Goal: Information Seeking & Learning: Learn about a topic

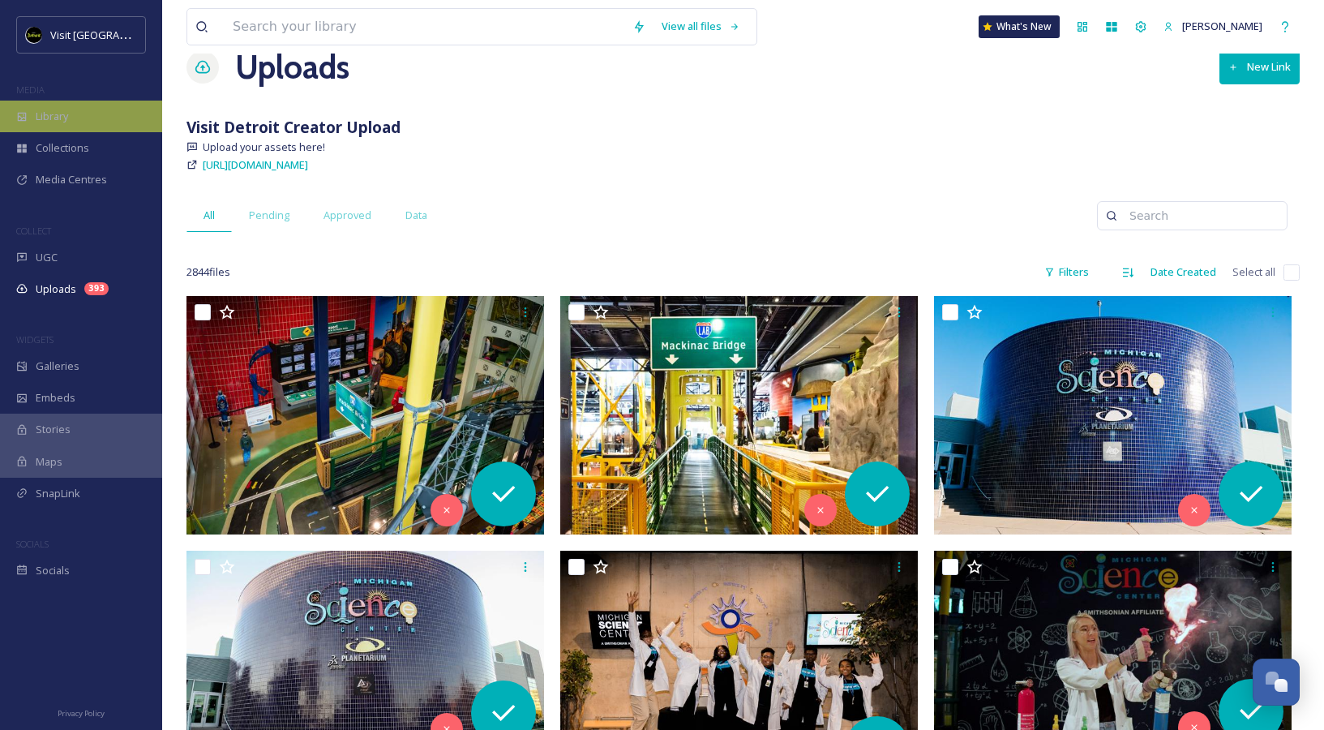
scroll to position [1620, 0]
click at [52, 126] on div "Library" at bounding box center [81, 117] width 162 height 32
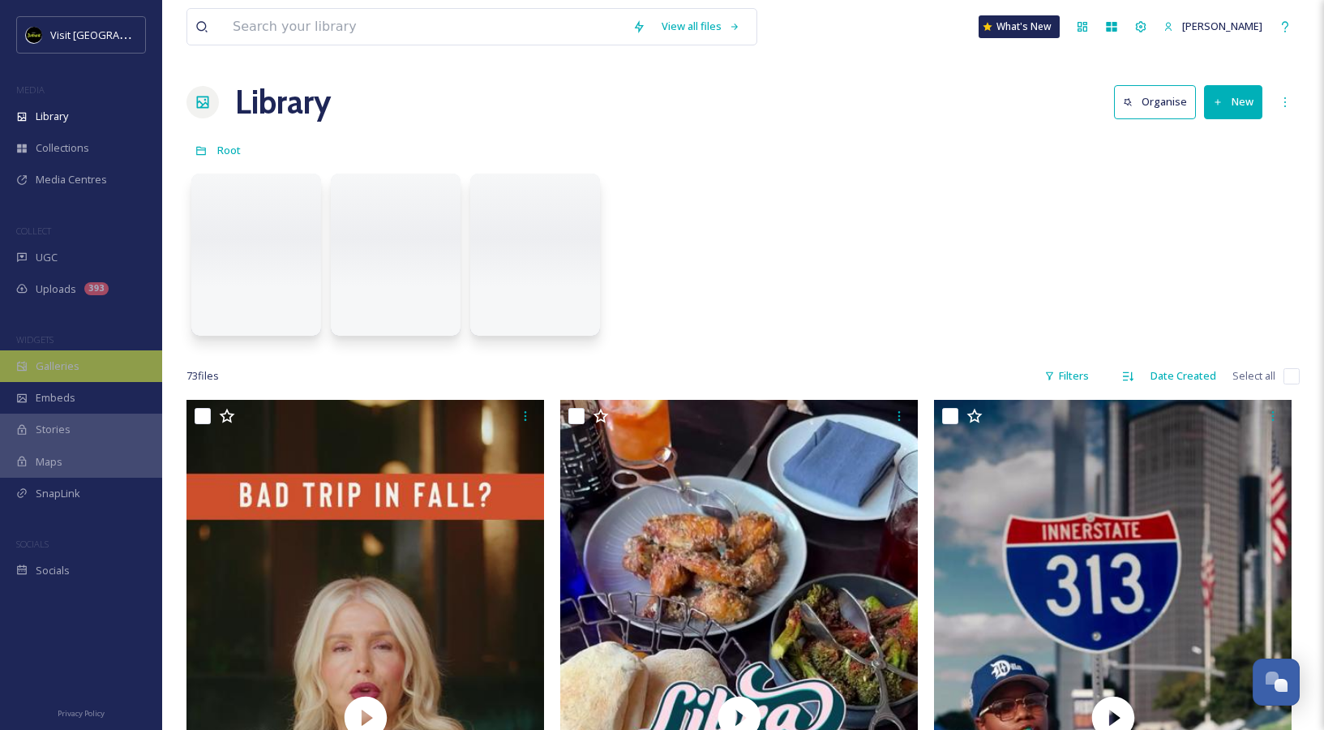
click at [67, 363] on span "Galleries" at bounding box center [58, 365] width 44 height 15
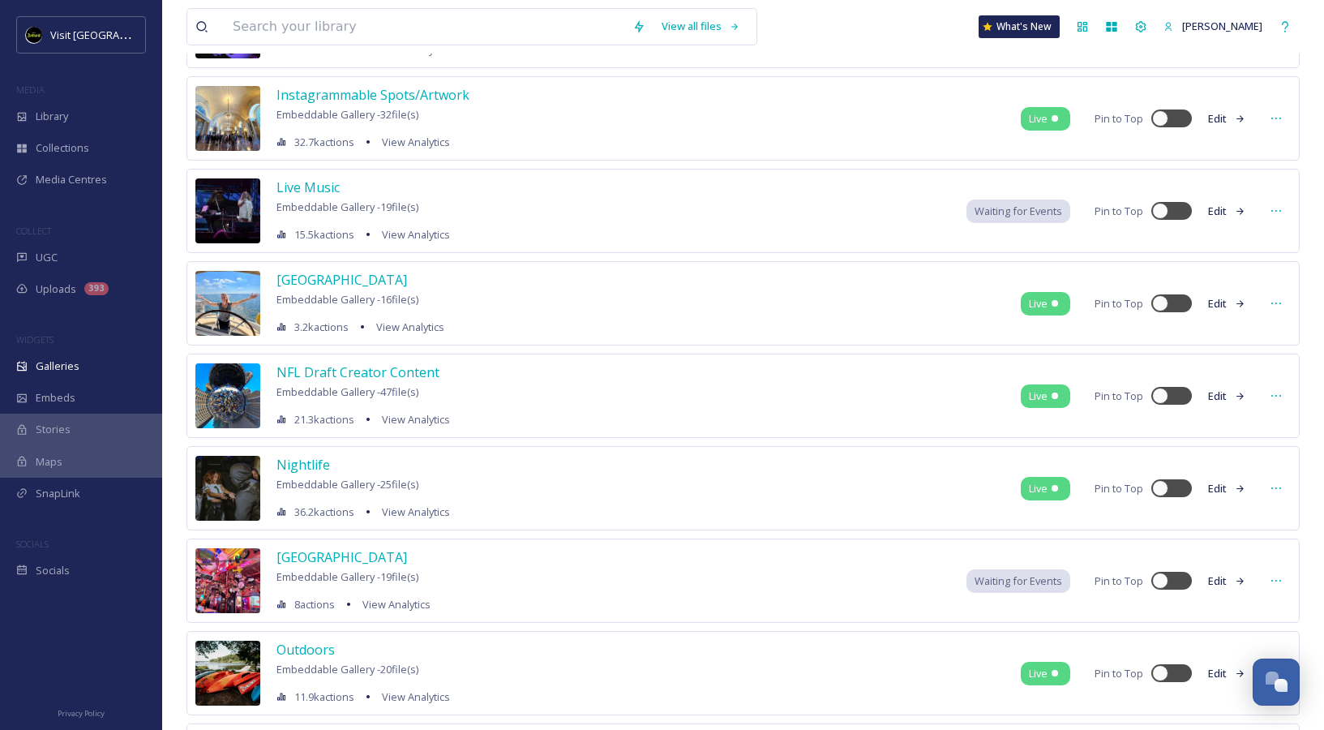
scroll to position [4143, 0]
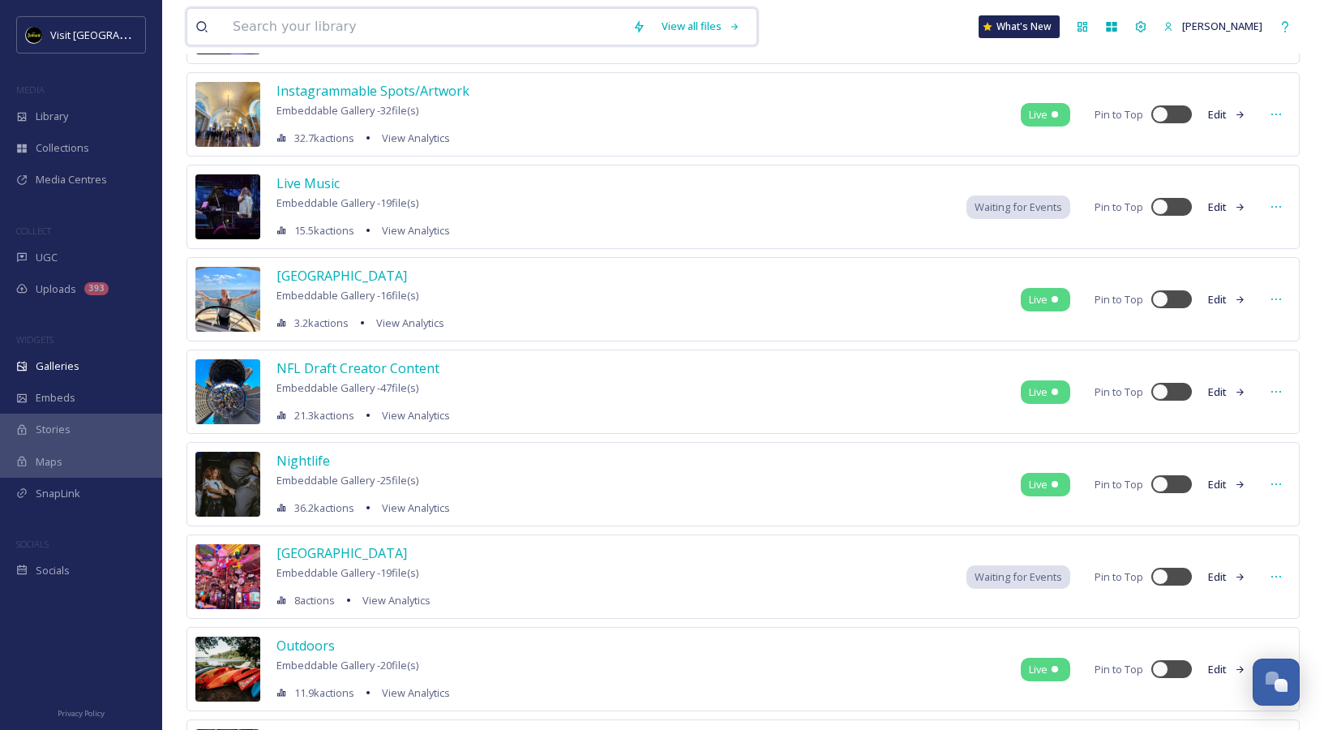
click at [408, 32] on input at bounding box center [425, 27] width 400 height 36
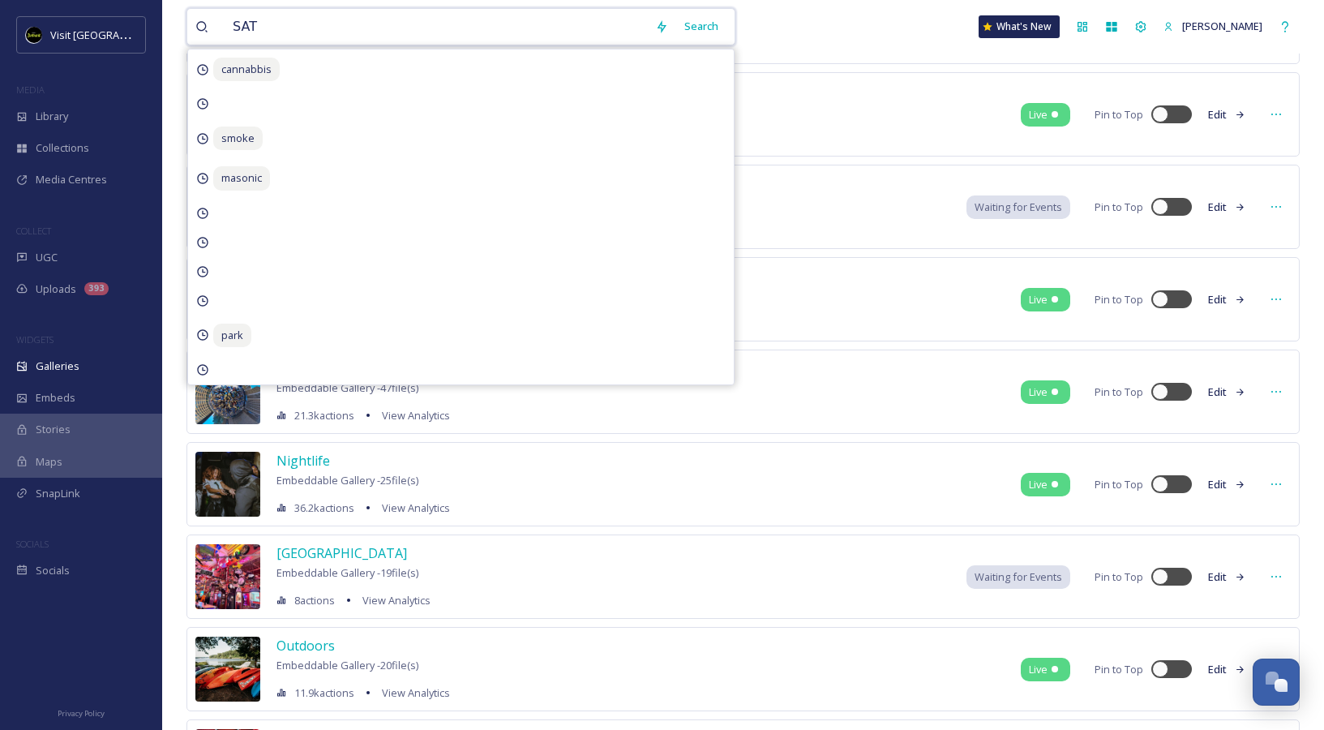
type input "SATW"
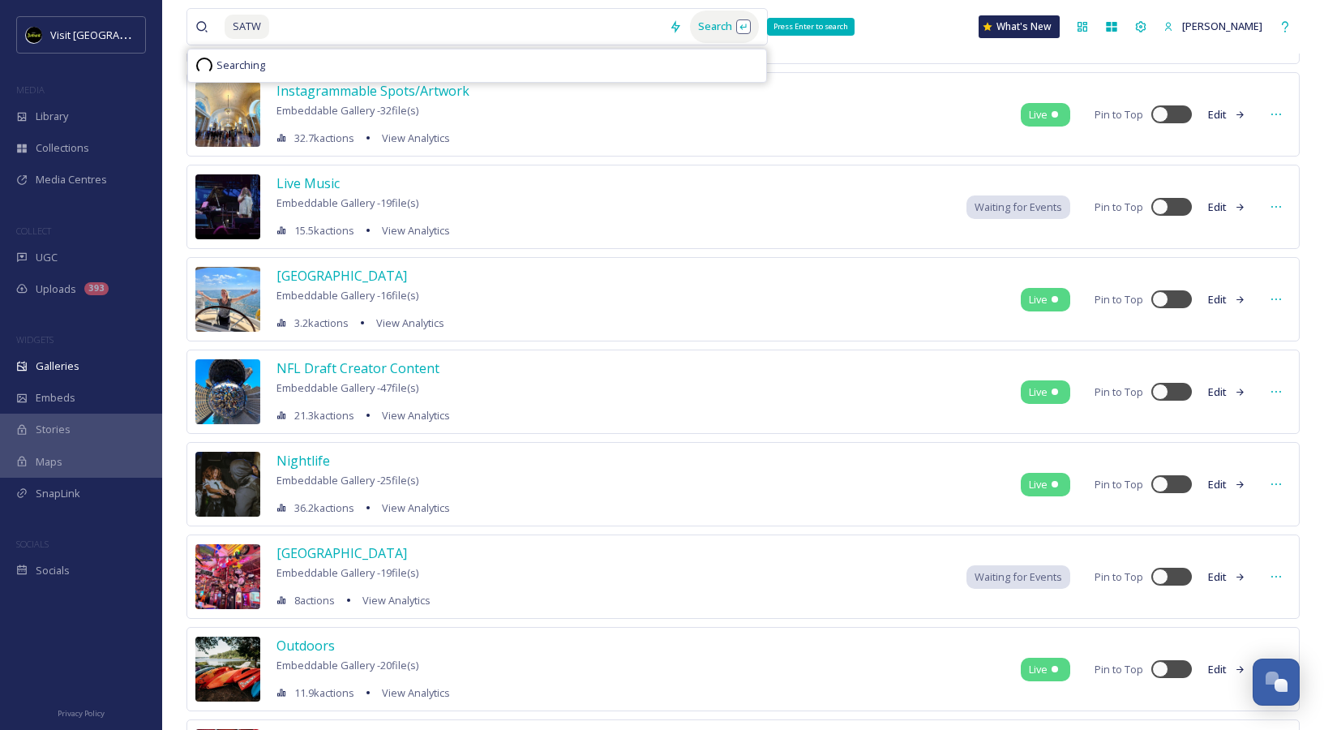
click at [734, 28] on div "Search Press Enter to search" at bounding box center [724, 27] width 69 height 32
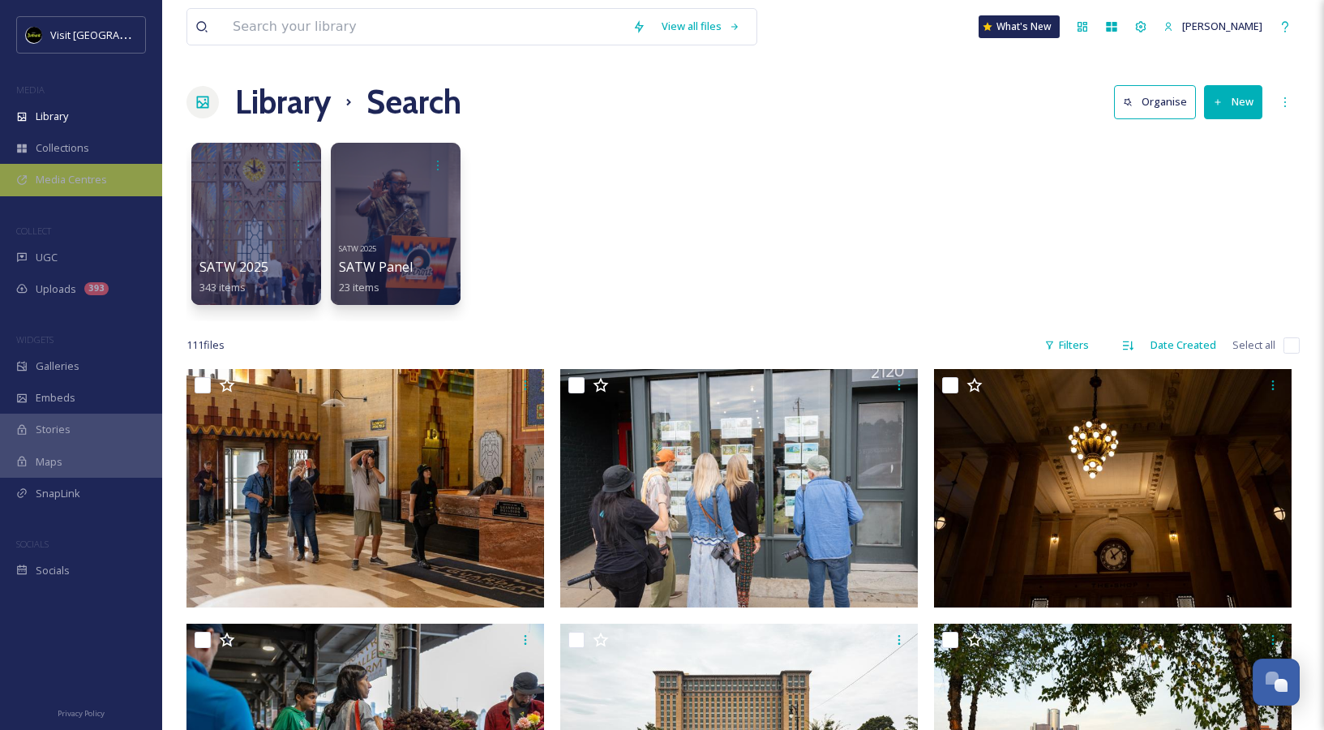
click at [97, 180] on span "Media Centres" at bounding box center [71, 179] width 71 height 15
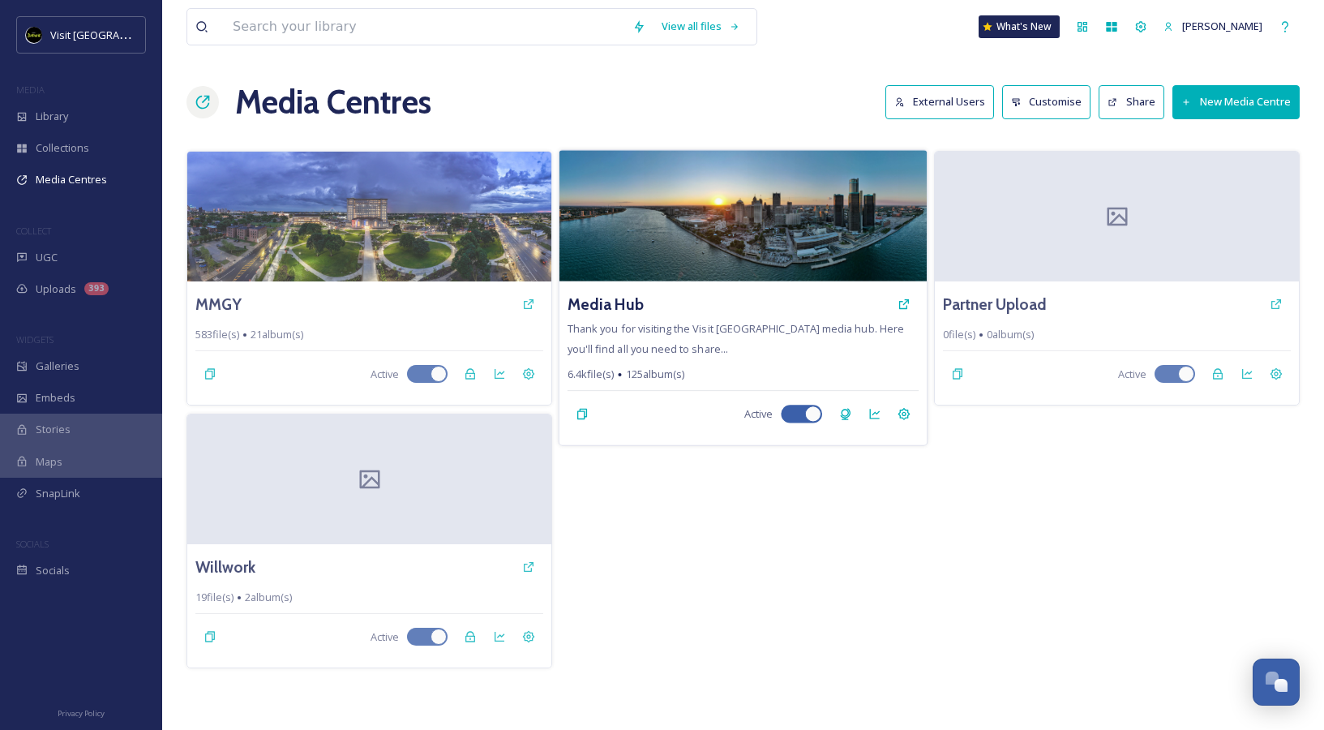
click at [638, 321] on div "Media Hub Thank you for visiting the Visit [GEOGRAPHIC_DATA] media hub. Here yo…" at bounding box center [743, 363] width 367 height 164
click at [625, 307] on h3 "Media Hub" at bounding box center [606, 305] width 76 height 24
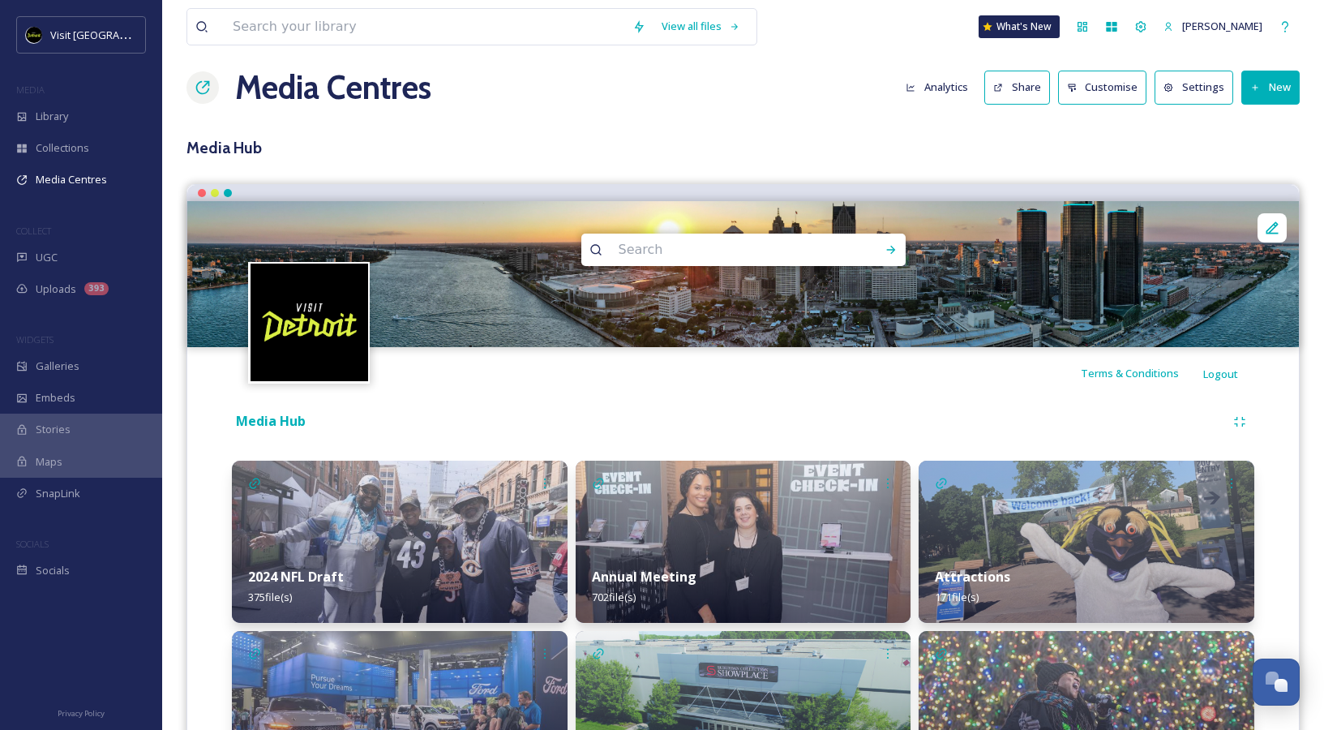
scroll to position [16, 0]
